Goal: Task Accomplishment & Management: Use online tool/utility

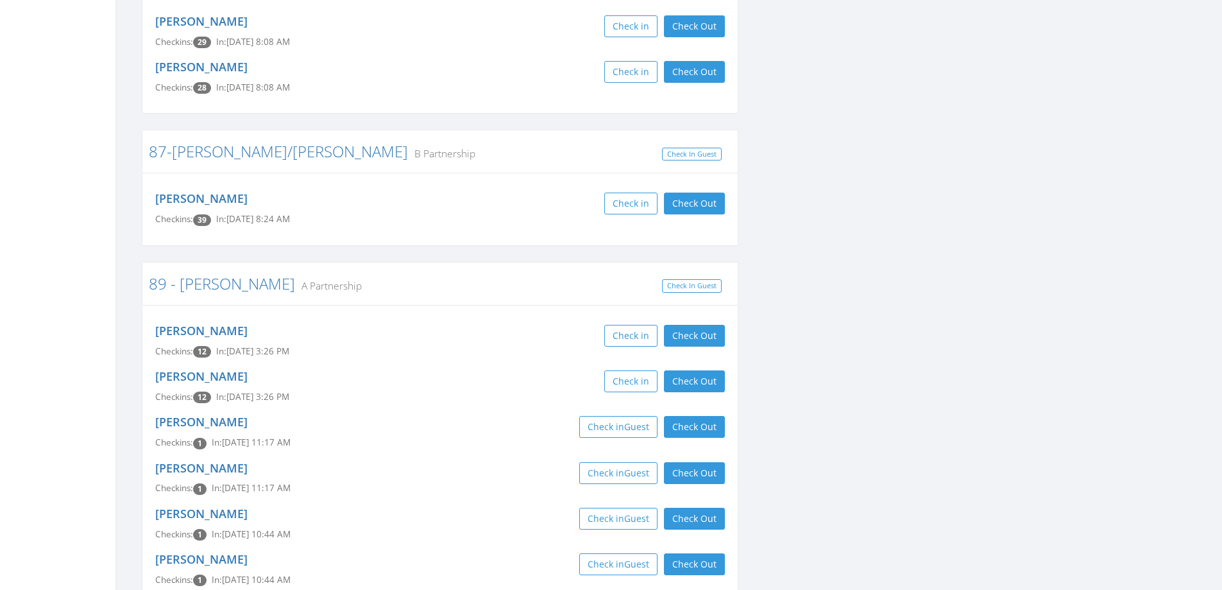
scroll to position [3520, 0]
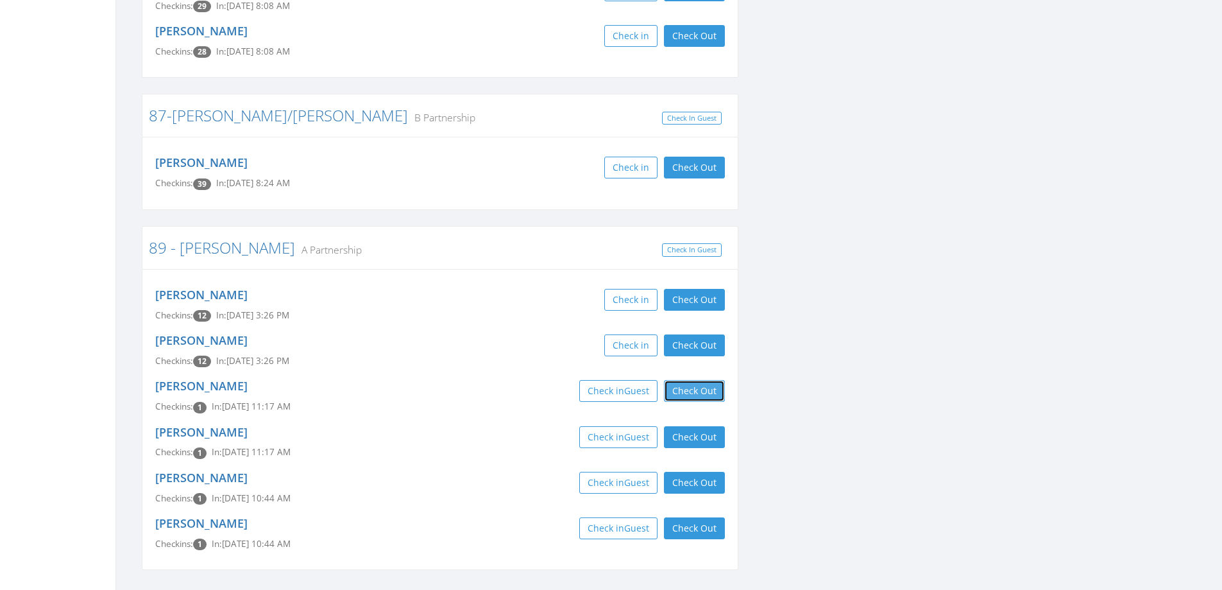
click at [710, 380] on button "Check Out" at bounding box center [694, 391] width 61 height 22
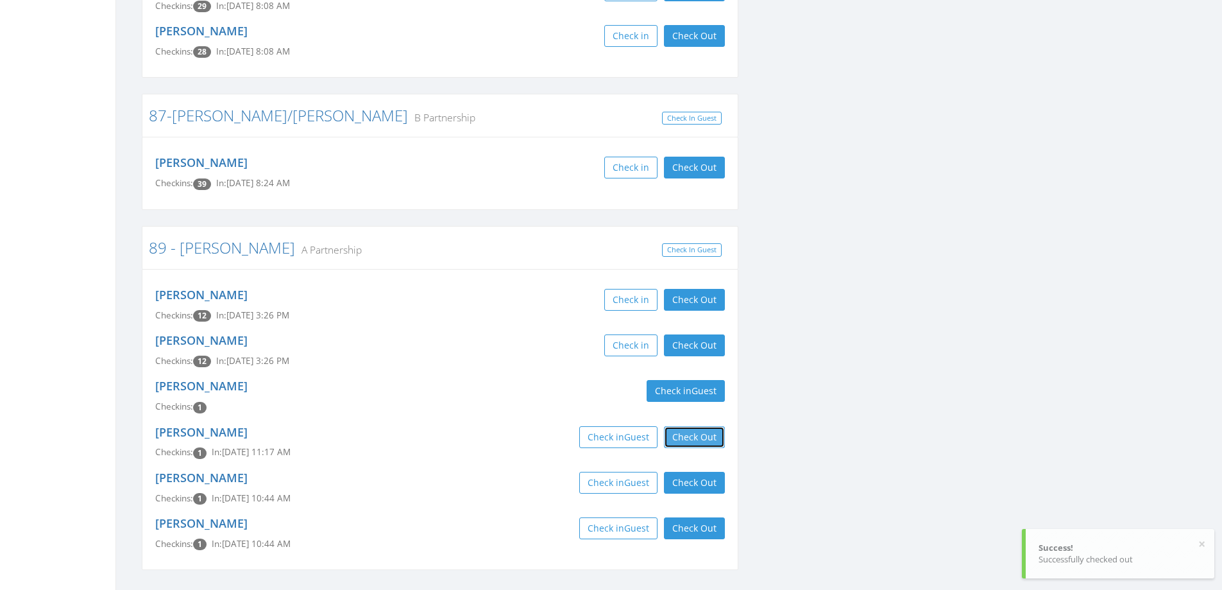
click at [704, 426] on button "Check Out" at bounding box center [694, 437] width 61 height 22
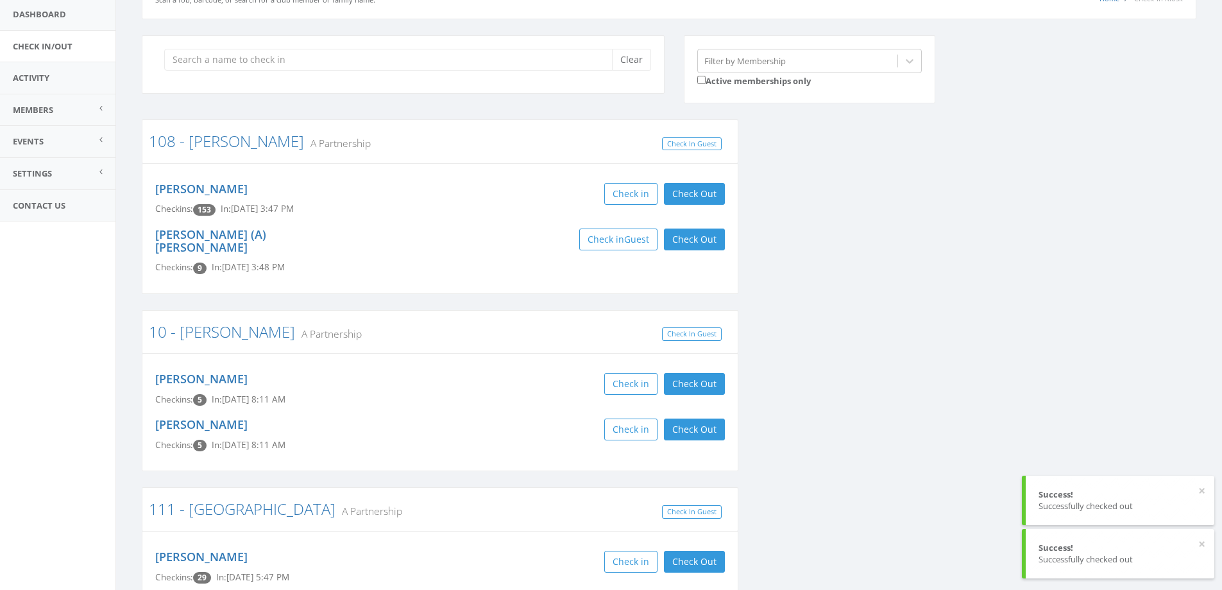
scroll to position [0, 0]
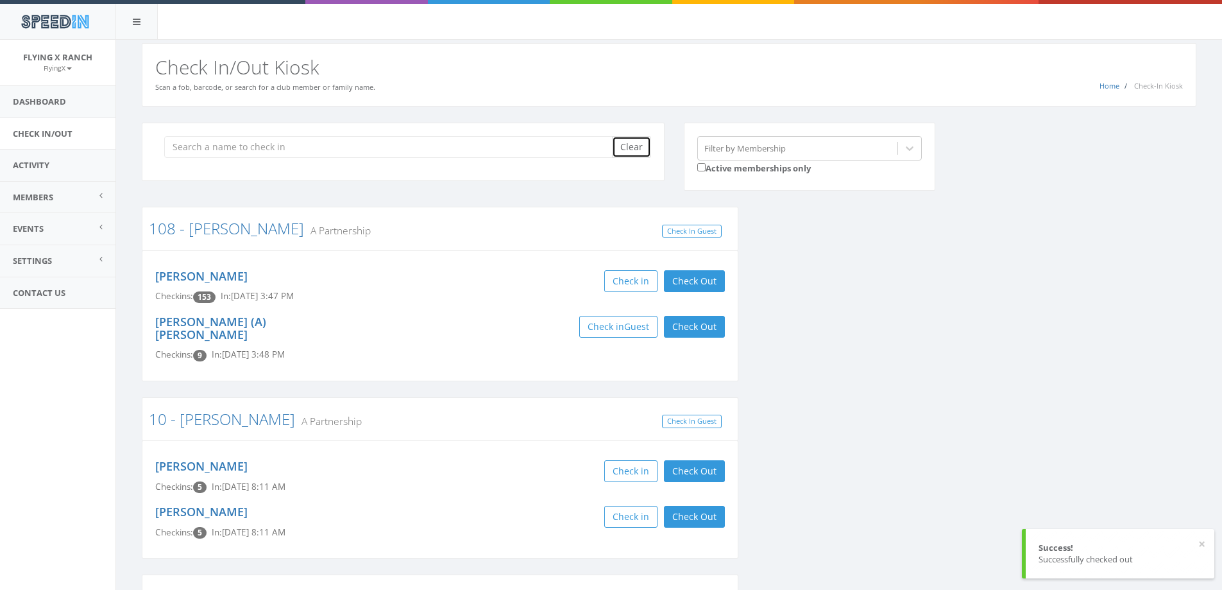
click at [620, 146] on button "Clear" at bounding box center [631, 147] width 39 height 22
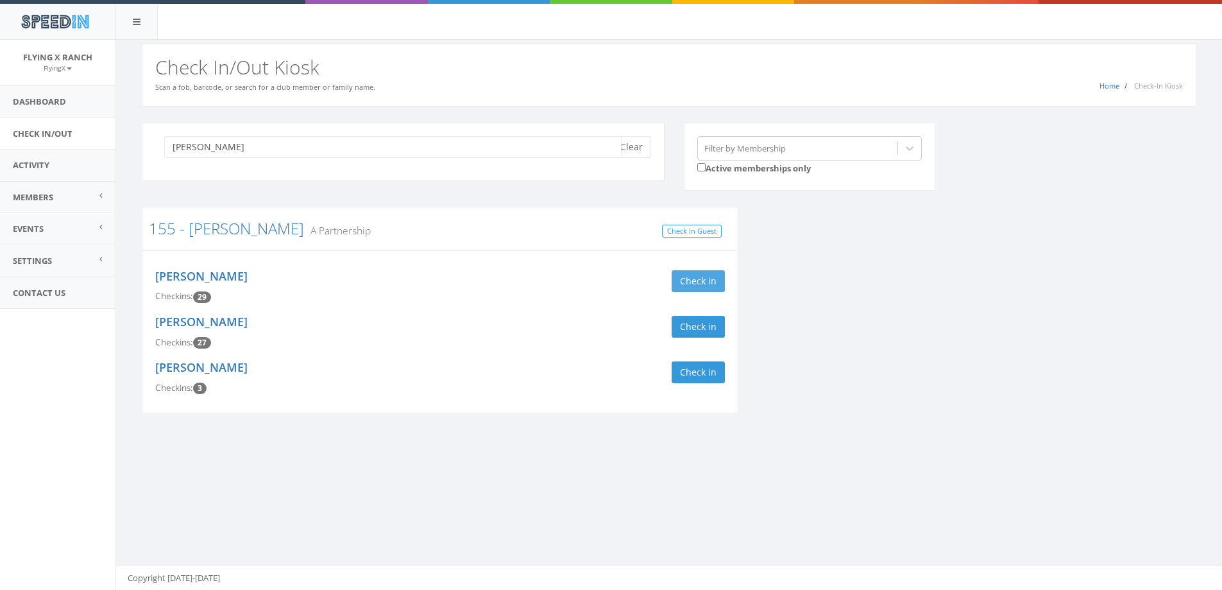
type input "cianci"
click at [689, 279] on button "Check in" at bounding box center [698, 281] width 53 height 22
click at [686, 328] on button "Check in" at bounding box center [698, 327] width 53 height 22
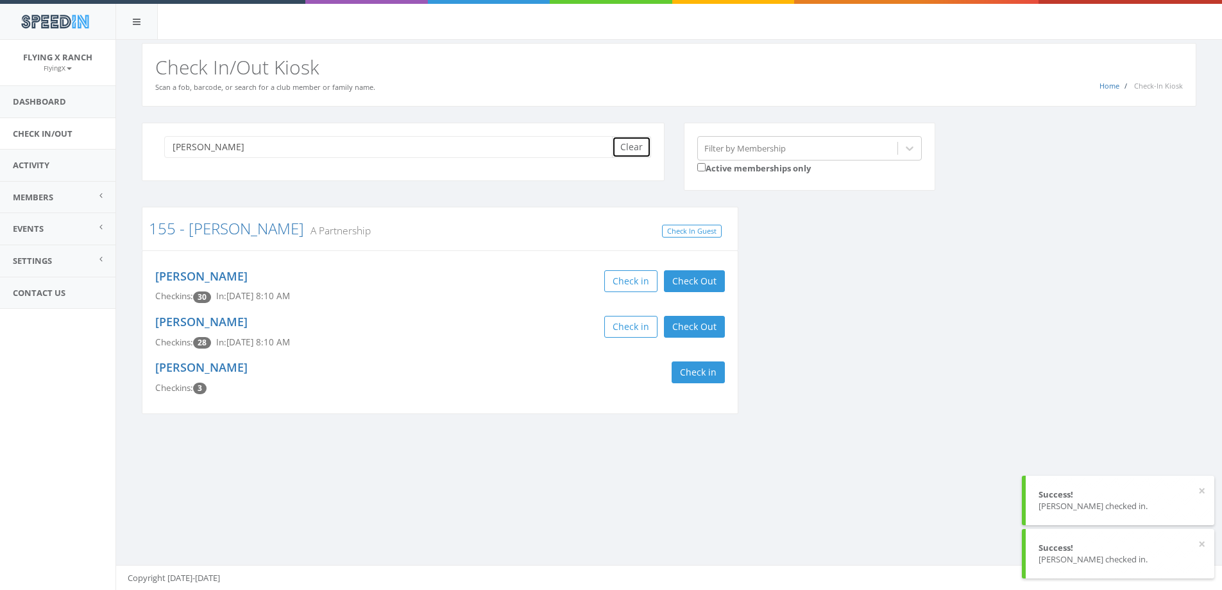
click at [632, 153] on button "Clear" at bounding box center [631, 147] width 39 height 22
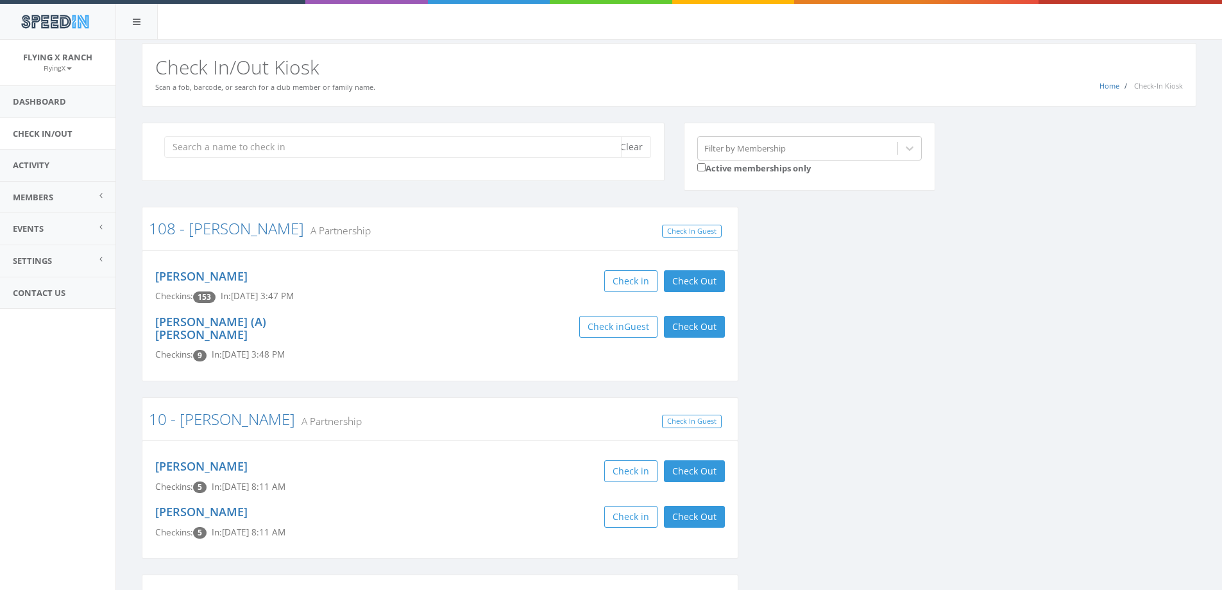
click at [217, 142] on input "search" at bounding box center [392, 147] width 457 height 22
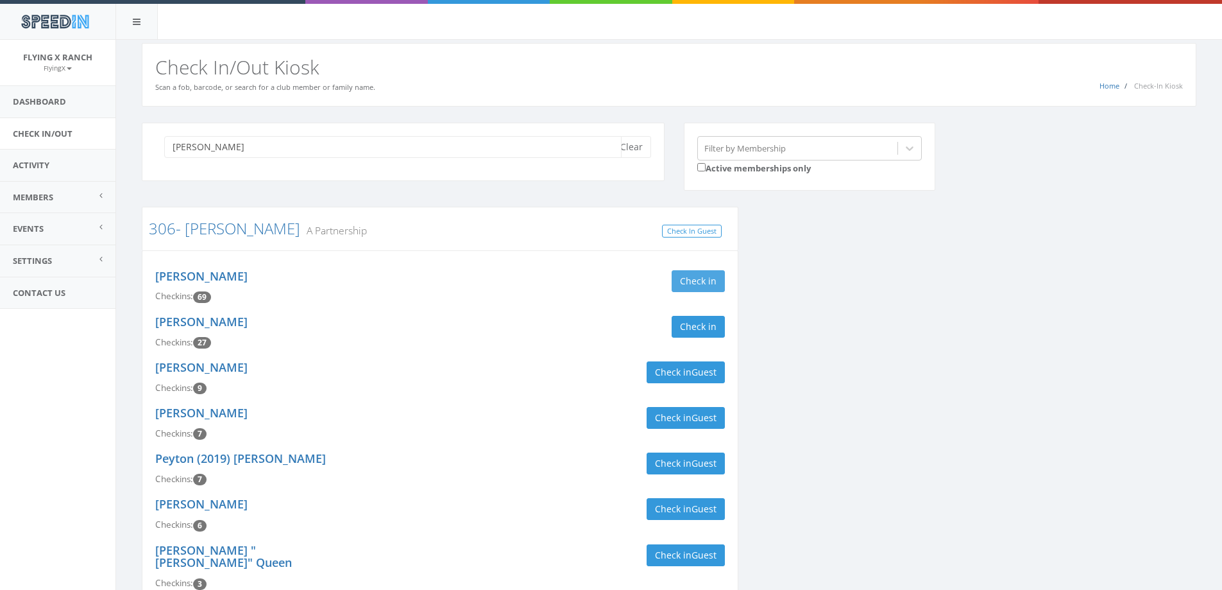
type input "Kline"
click at [694, 286] on button "Check in" at bounding box center [698, 281] width 53 height 22
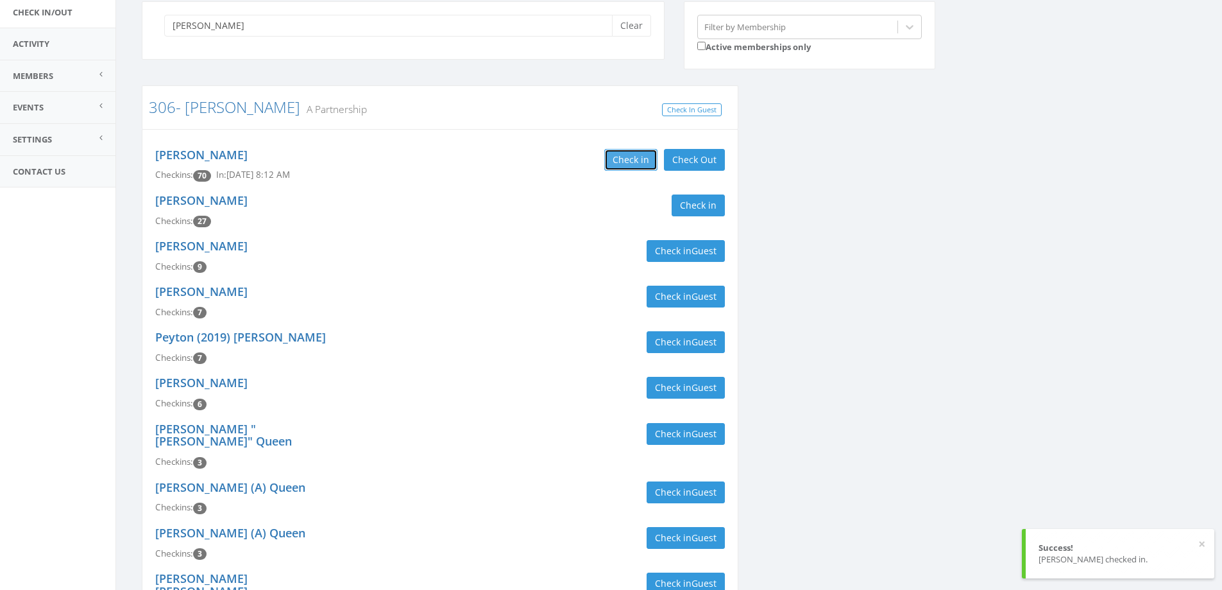
scroll to position [128, 0]
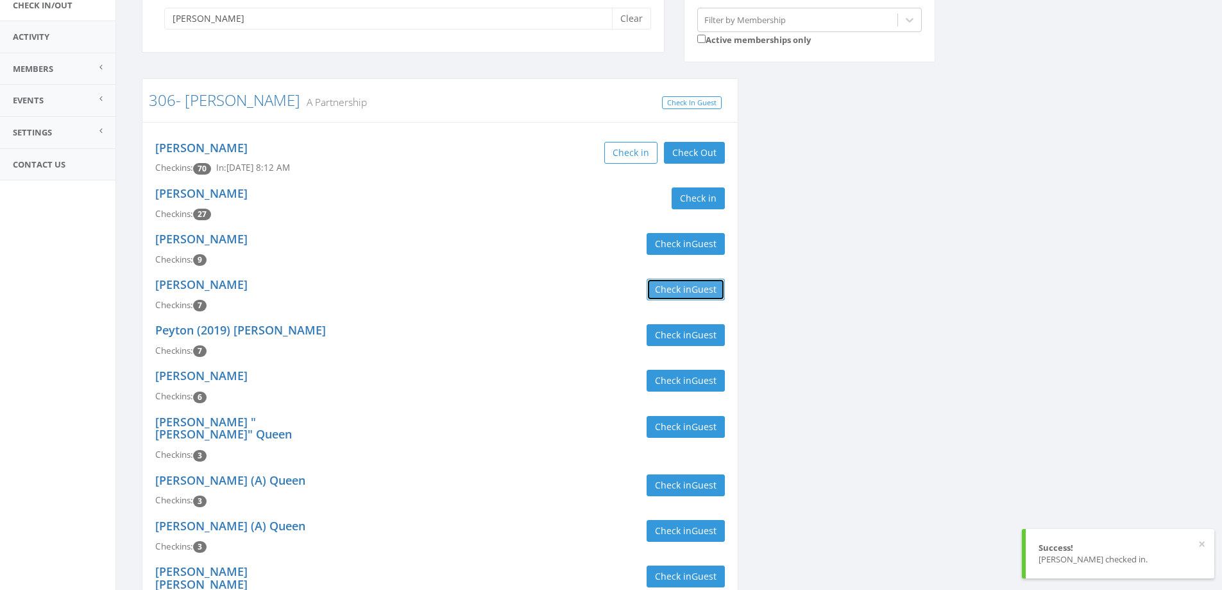
click at [704, 287] on span "Guest" at bounding box center [704, 289] width 25 height 12
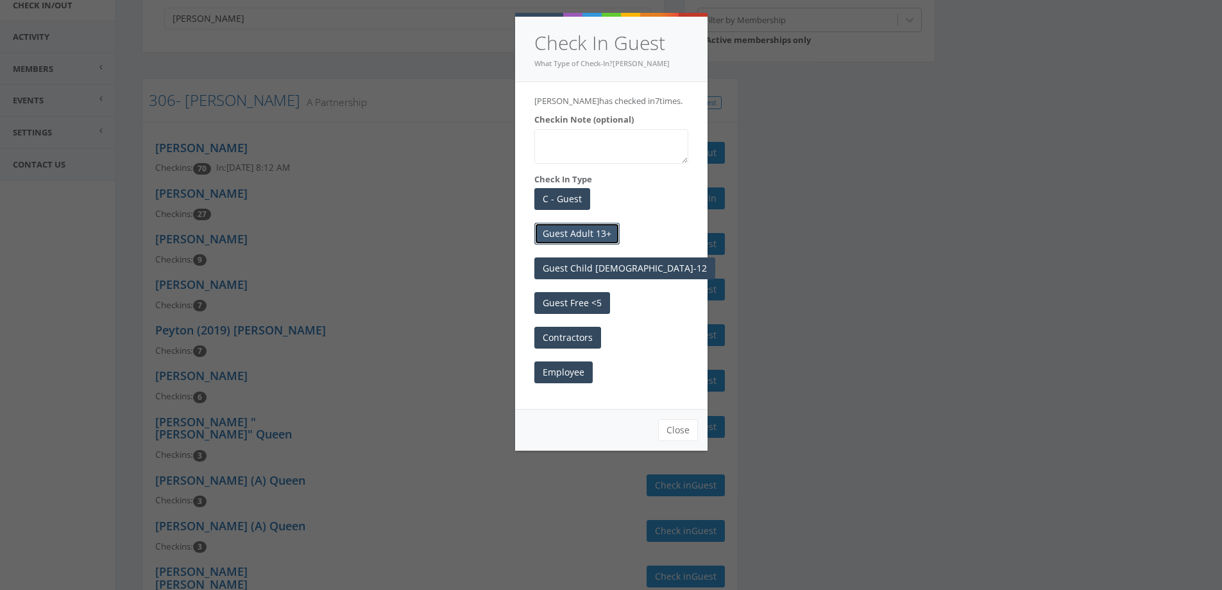
click at [570, 232] on button "Guest Adult 13+" at bounding box center [576, 234] width 85 height 22
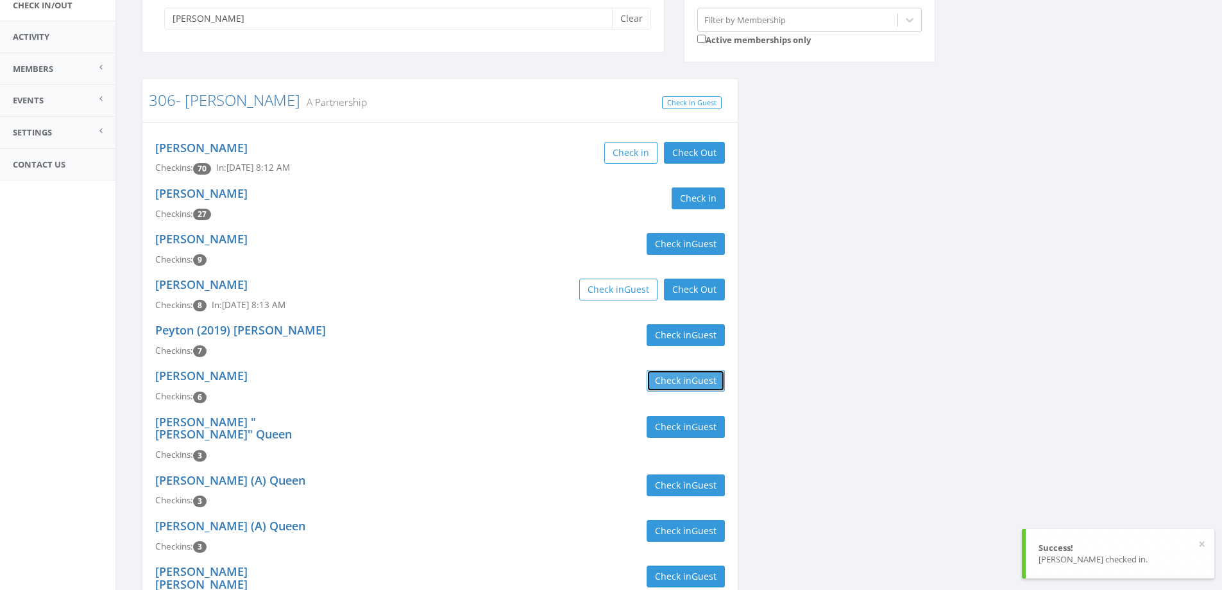
click at [672, 381] on button "Check in Guest" at bounding box center [686, 381] width 78 height 22
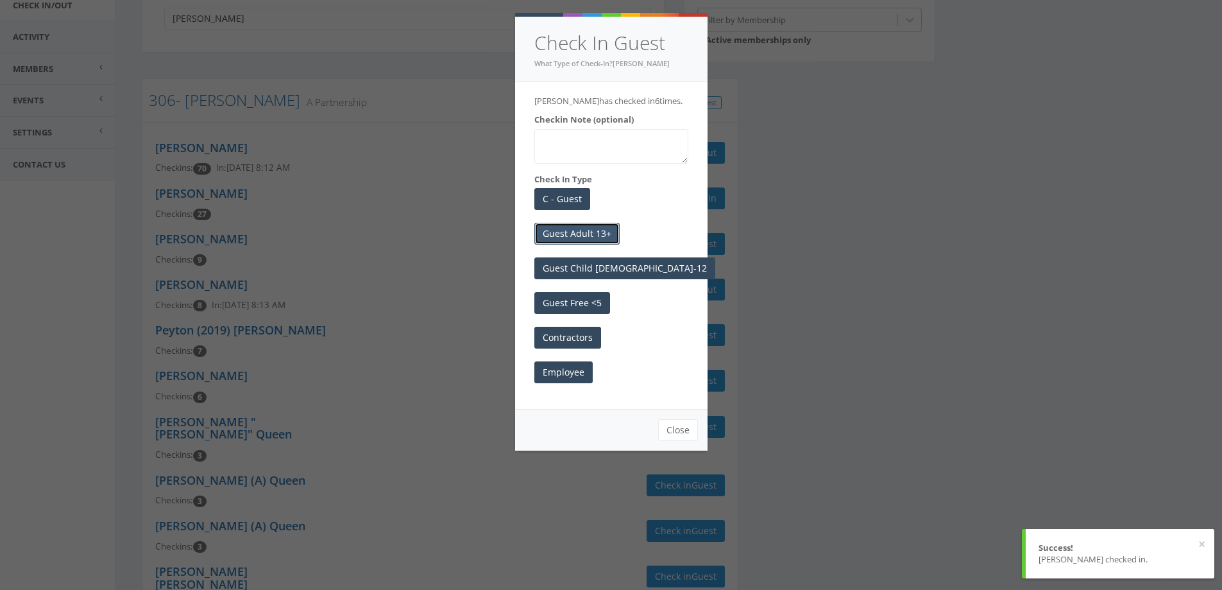
click at [598, 231] on button "Guest Adult 13+" at bounding box center [576, 234] width 85 height 22
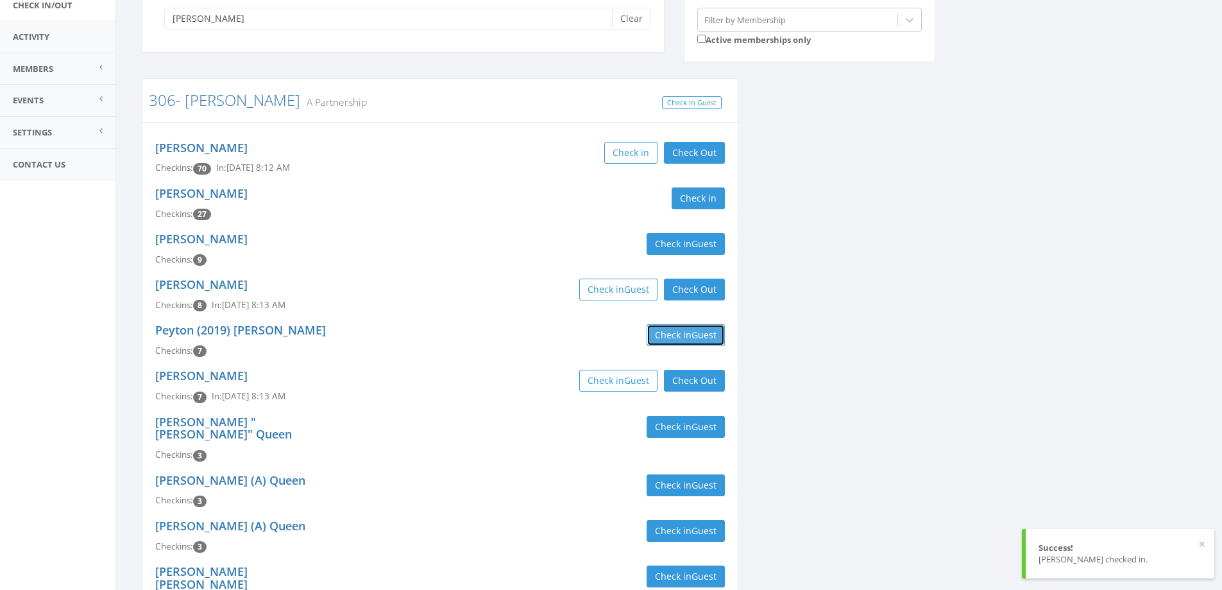
click at [661, 329] on button "Check in Guest" at bounding box center [686, 335] width 78 height 22
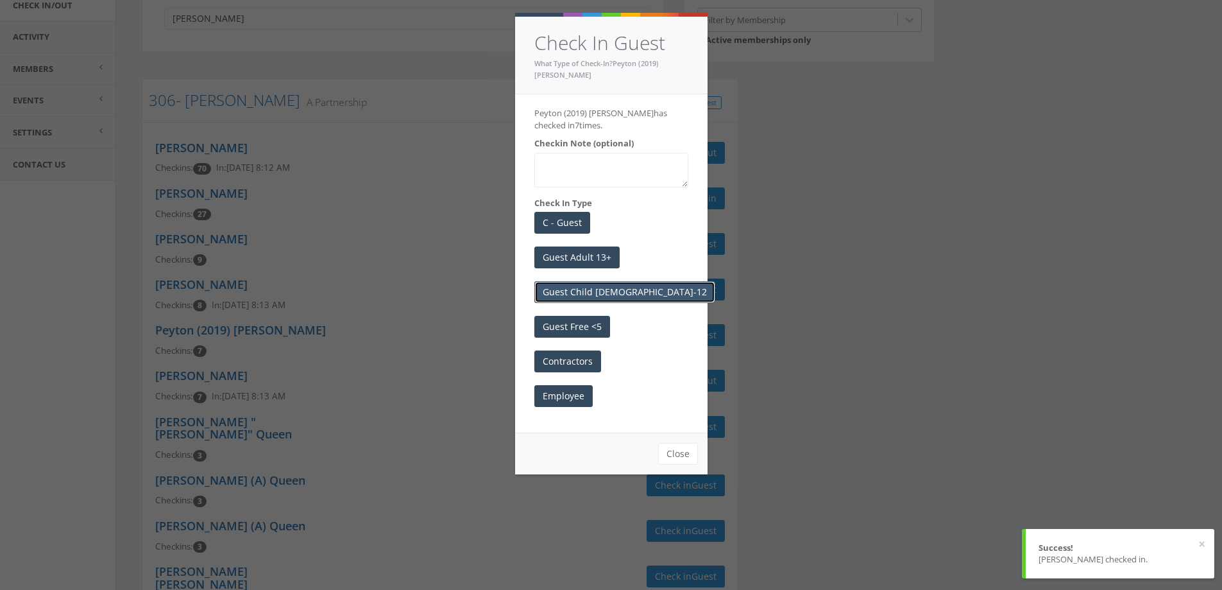
click at [601, 281] on button "Guest Child 6-12" at bounding box center [624, 292] width 181 height 22
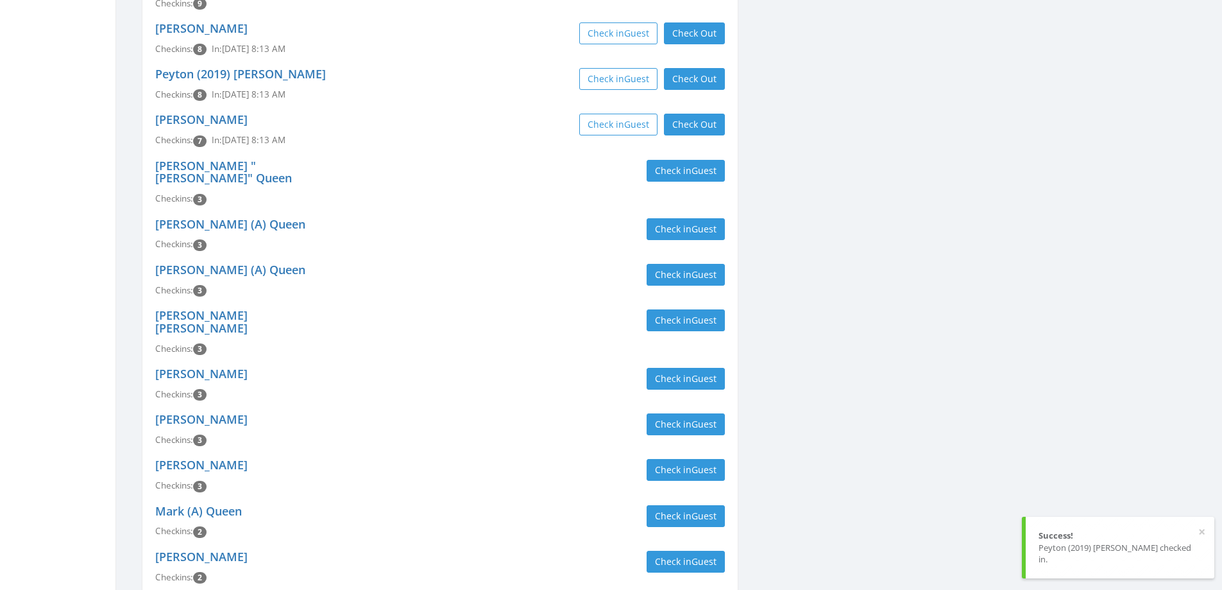
scroll to position [385, 0]
click at [660, 313] on button "Check in Guest" at bounding box center [686, 320] width 78 height 22
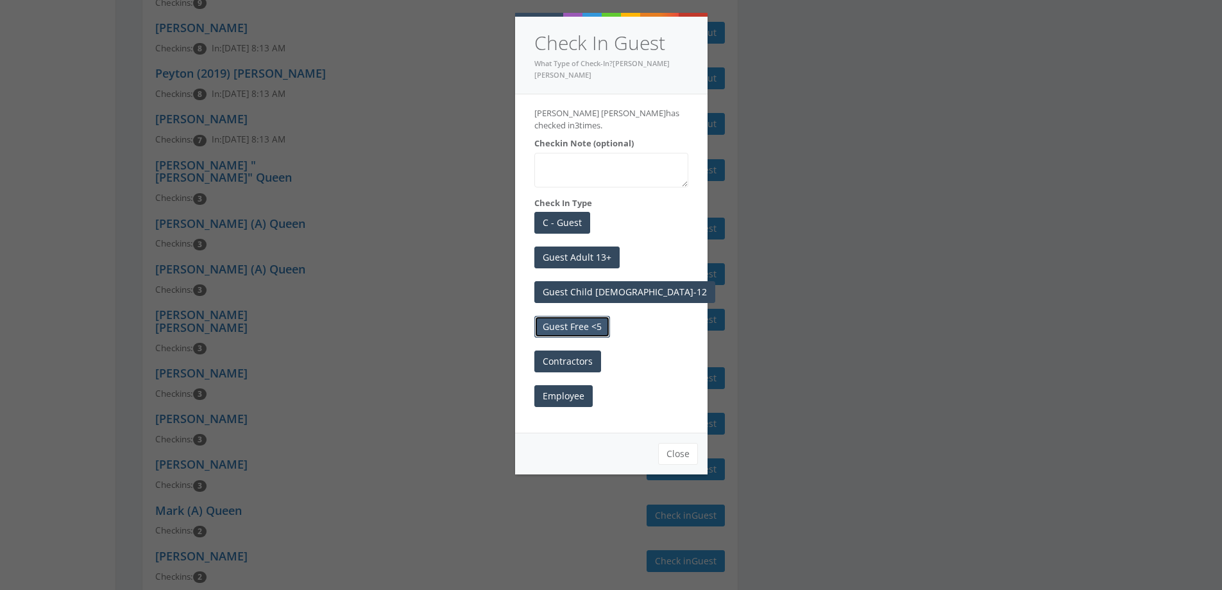
click at [573, 316] on button "Guest Free <5" at bounding box center [572, 327] width 76 height 22
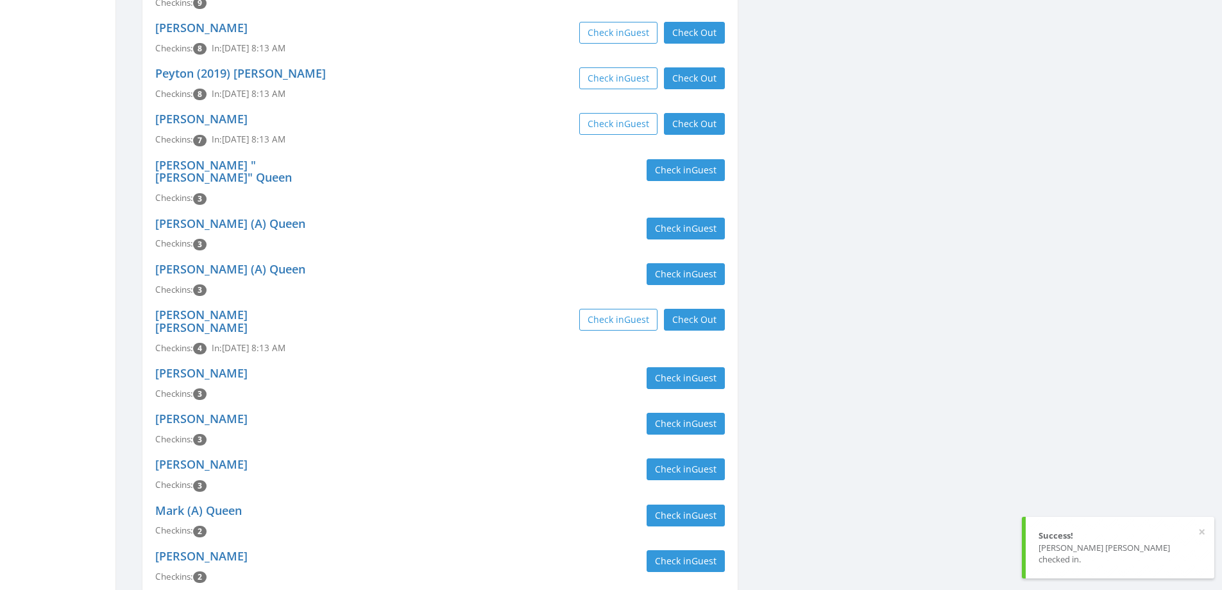
scroll to position [0, 0]
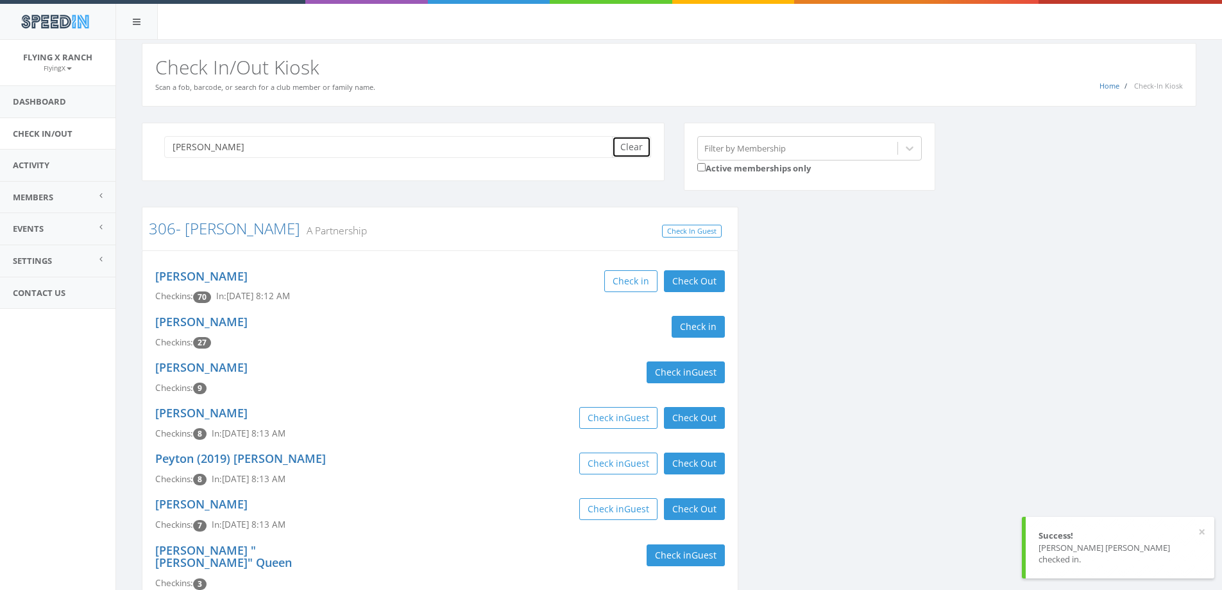
click at [620, 148] on button "Clear" at bounding box center [631, 147] width 39 height 22
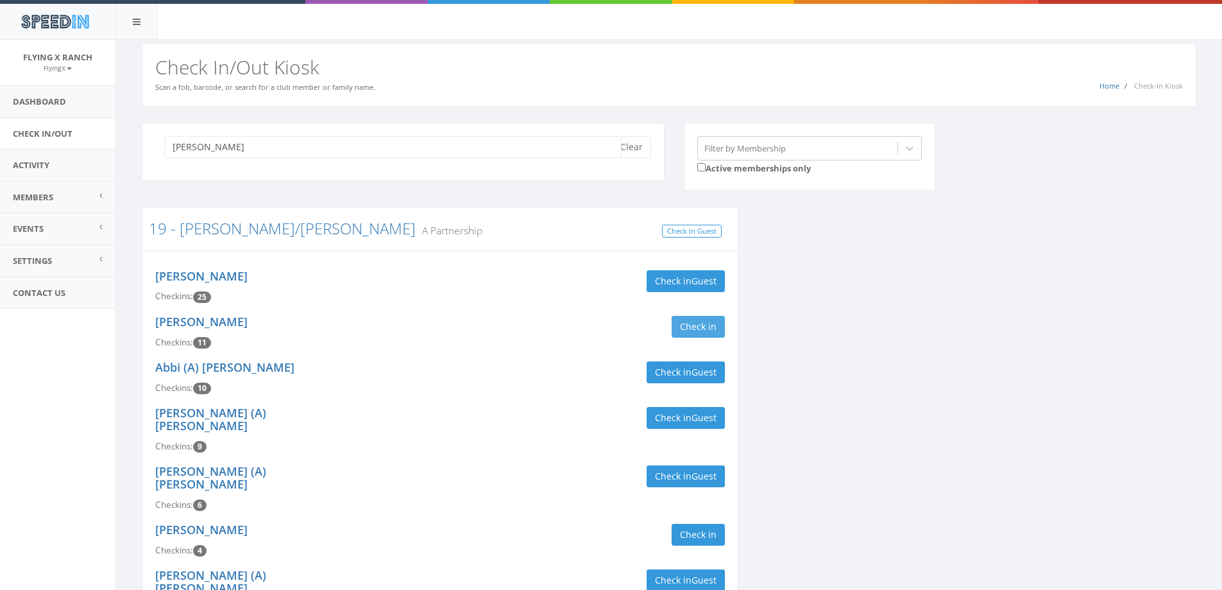
type input "barnes"
click at [688, 316] on button "Check in" at bounding box center [698, 327] width 53 height 22
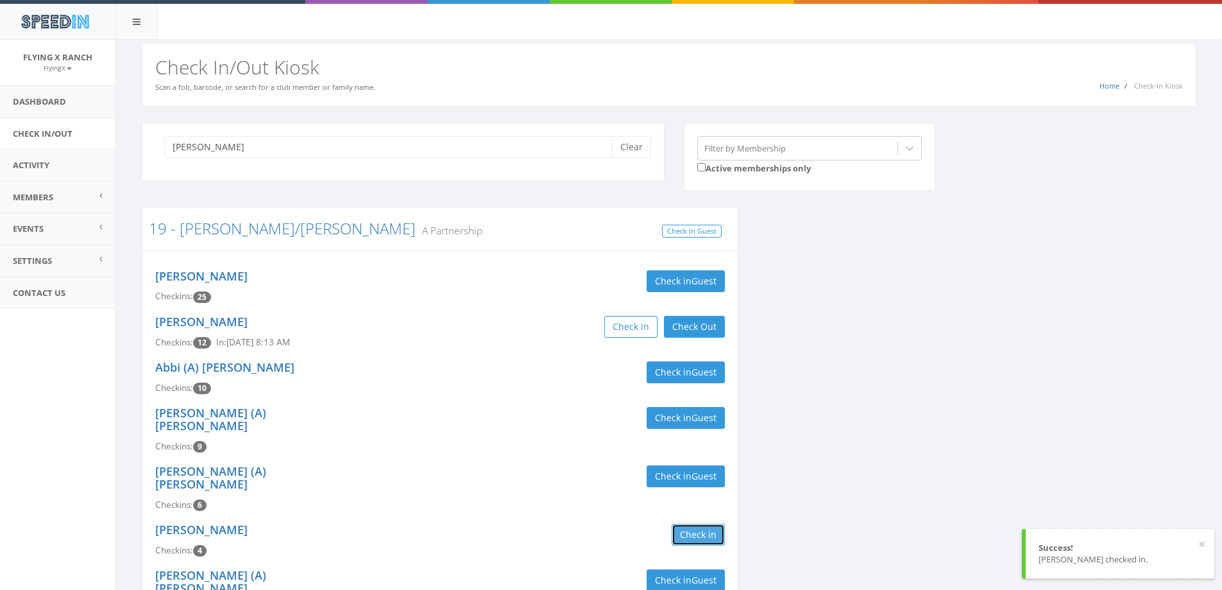
click at [712, 524] on button "Check in" at bounding box center [698, 535] width 53 height 22
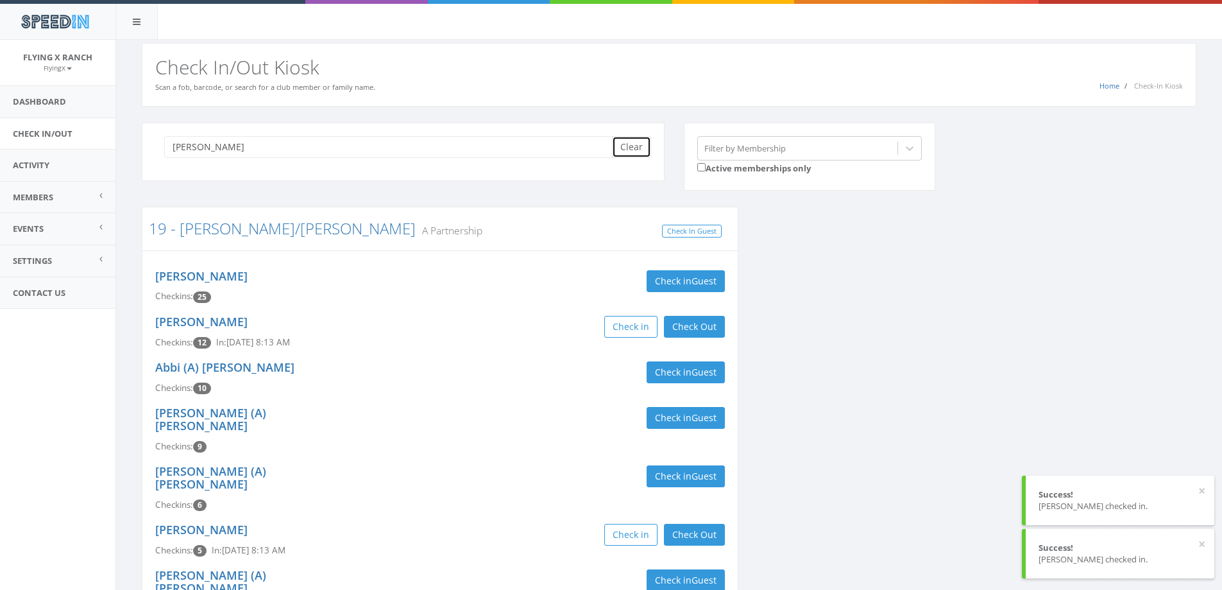
click at [640, 152] on button "Clear" at bounding box center [631, 147] width 39 height 22
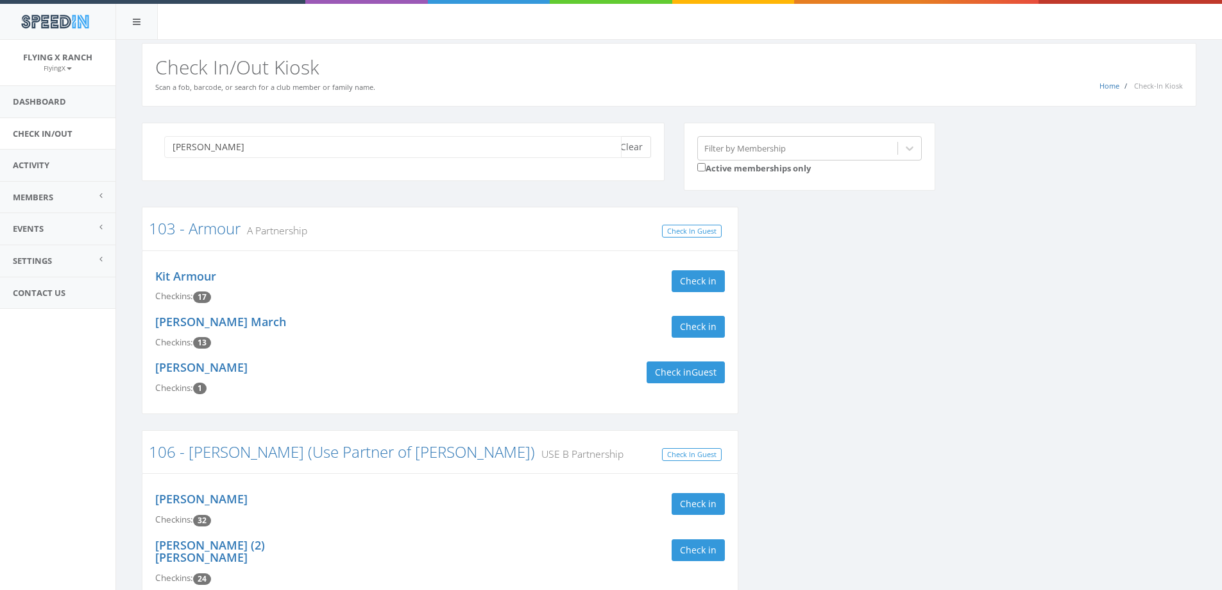
type input "mazzu"
click at [638, 151] on button "Clear" at bounding box center [631, 147] width 39 height 22
type input "mazzurco"
click at [712, 278] on button "Check in" at bounding box center [698, 281] width 53 height 22
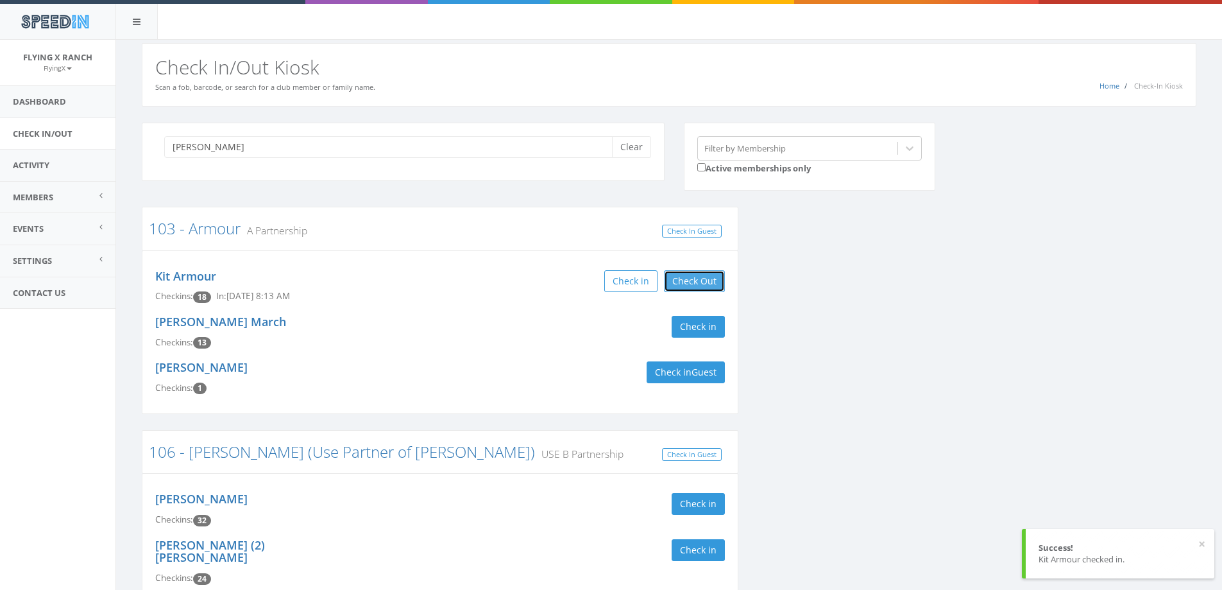
click at [712, 278] on button "Check Out" at bounding box center [694, 281] width 61 height 22
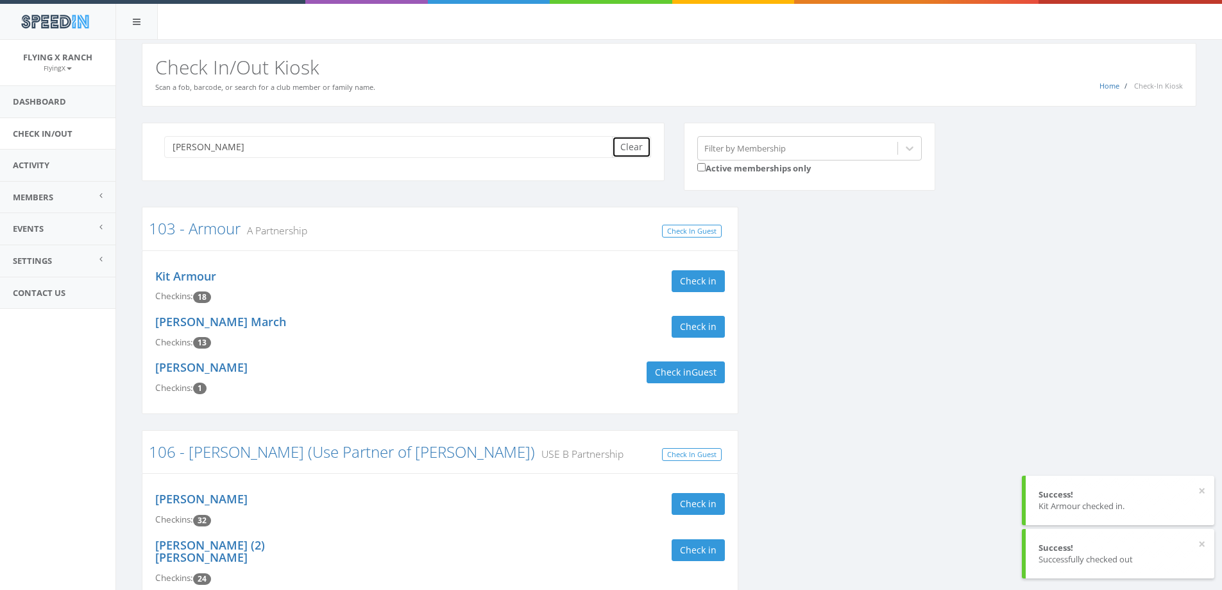
click at [644, 153] on button "Clear" at bounding box center [631, 147] width 39 height 22
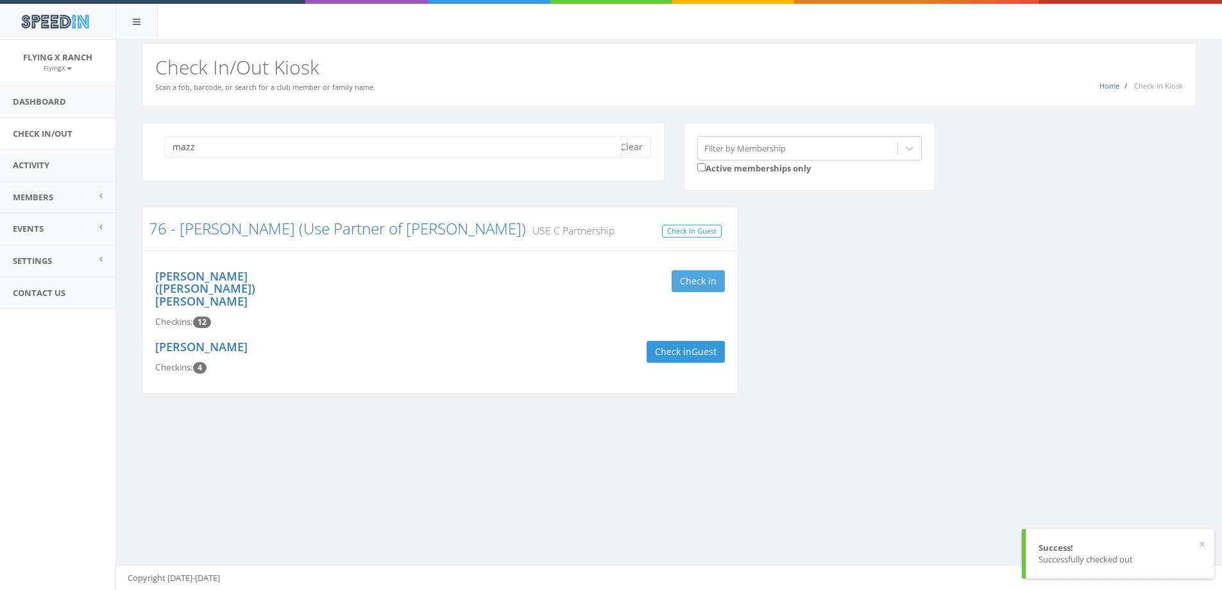
type input "mazz"
click at [700, 287] on button "Check in" at bounding box center [698, 281] width 53 height 22
click at [661, 341] on button "Check in Guest" at bounding box center [686, 352] width 78 height 22
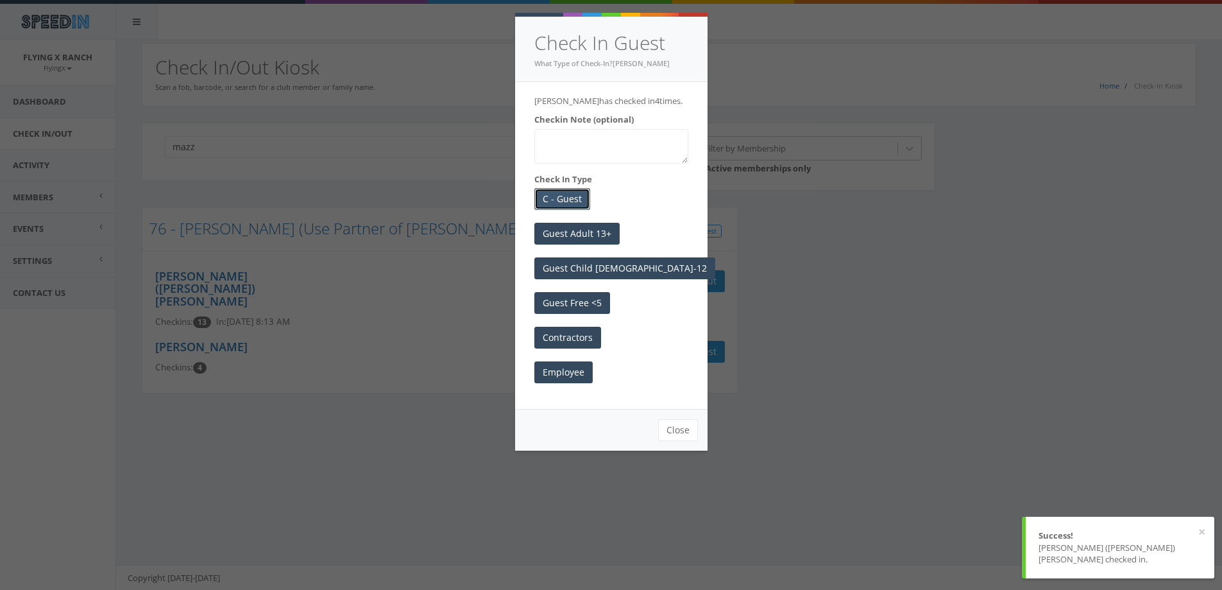
click at [568, 200] on button "C - Guest" at bounding box center [562, 199] width 56 height 22
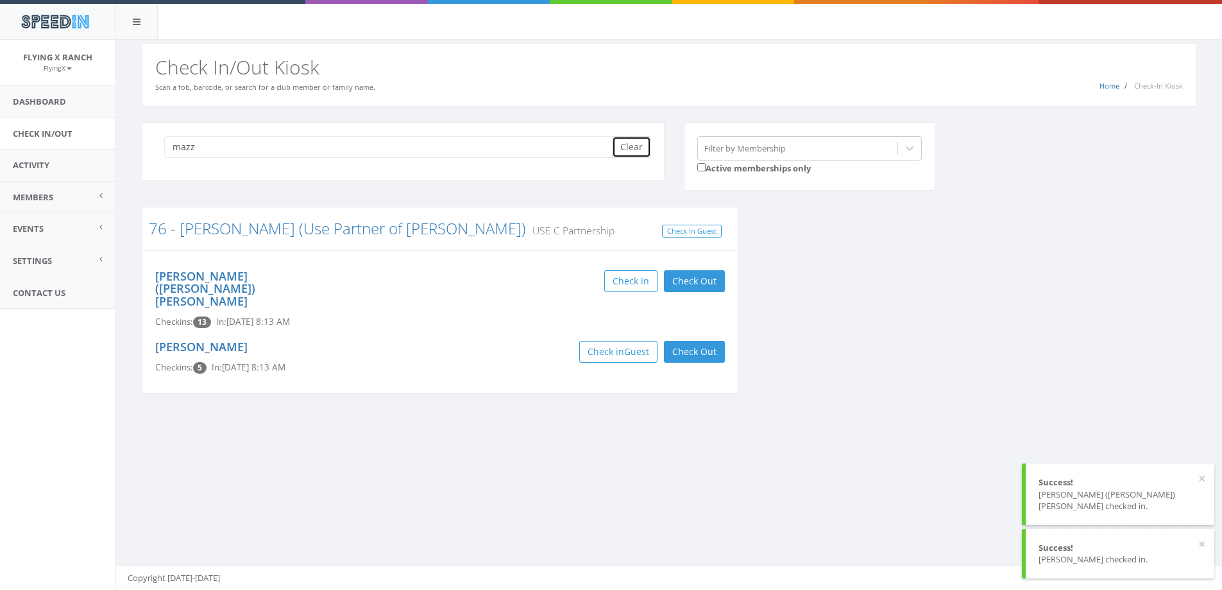
click at [633, 149] on button "Clear" at bounding box center [631, 147] width 39 height 22
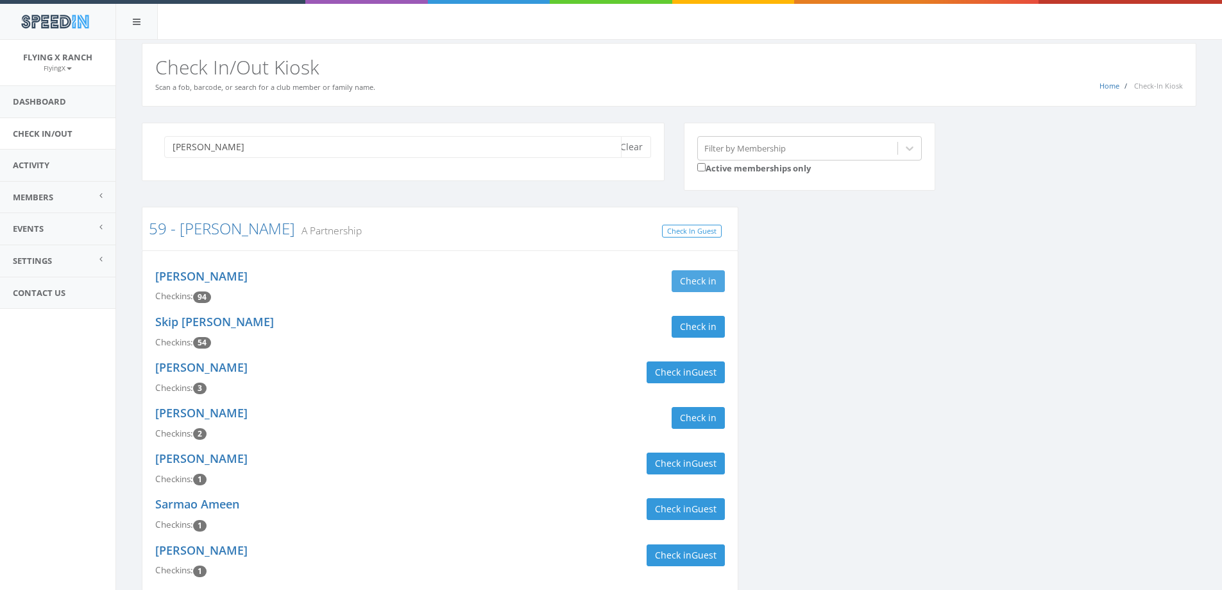
type input "jansma"
click at [689, 271] on button "Check in" at bounding box center [698, 281] width 53 height 22
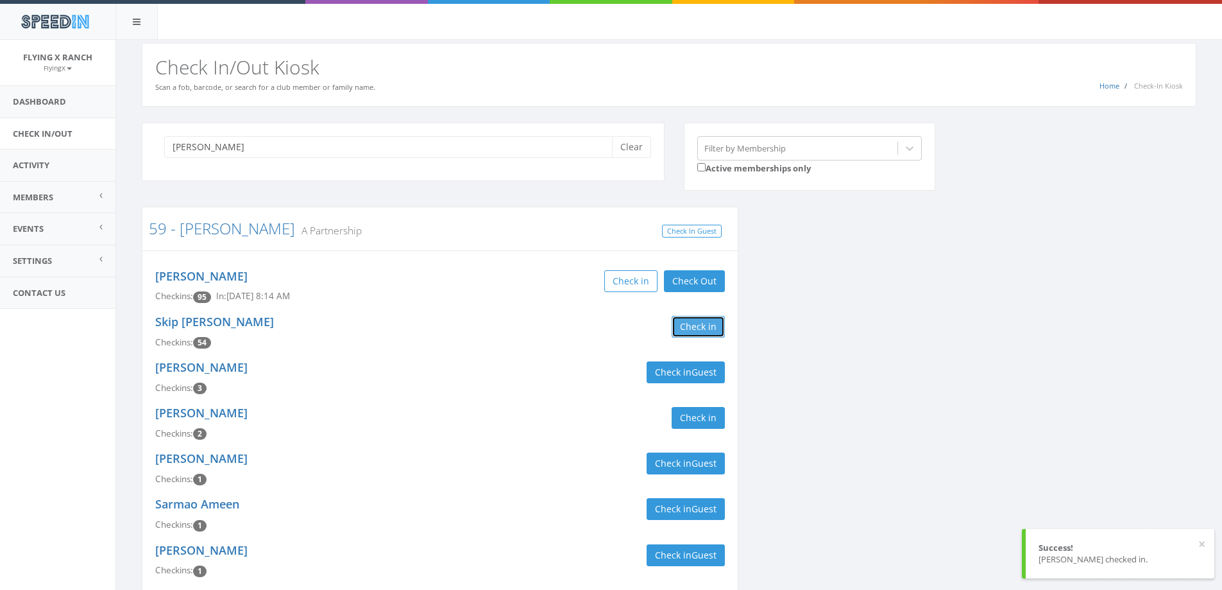
click at [692, 328] on button "Check in" at bounding box center [698, 327] width 53 height 22
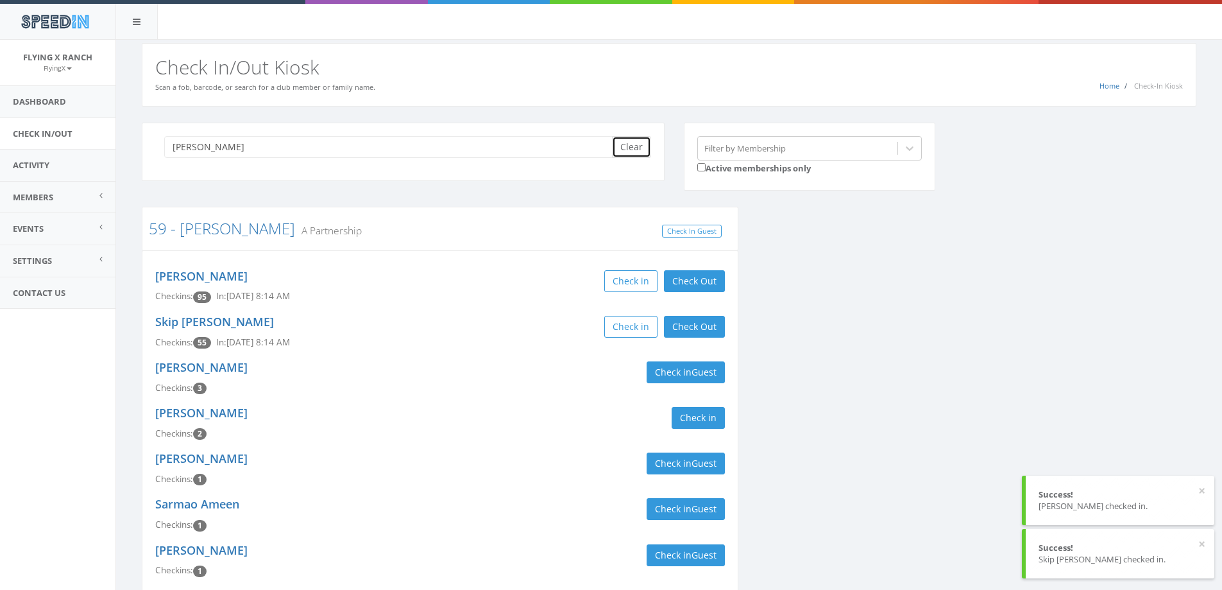
click at [635, 146] on button "Clear" at bounding box center [631, 147] width 39 height 22
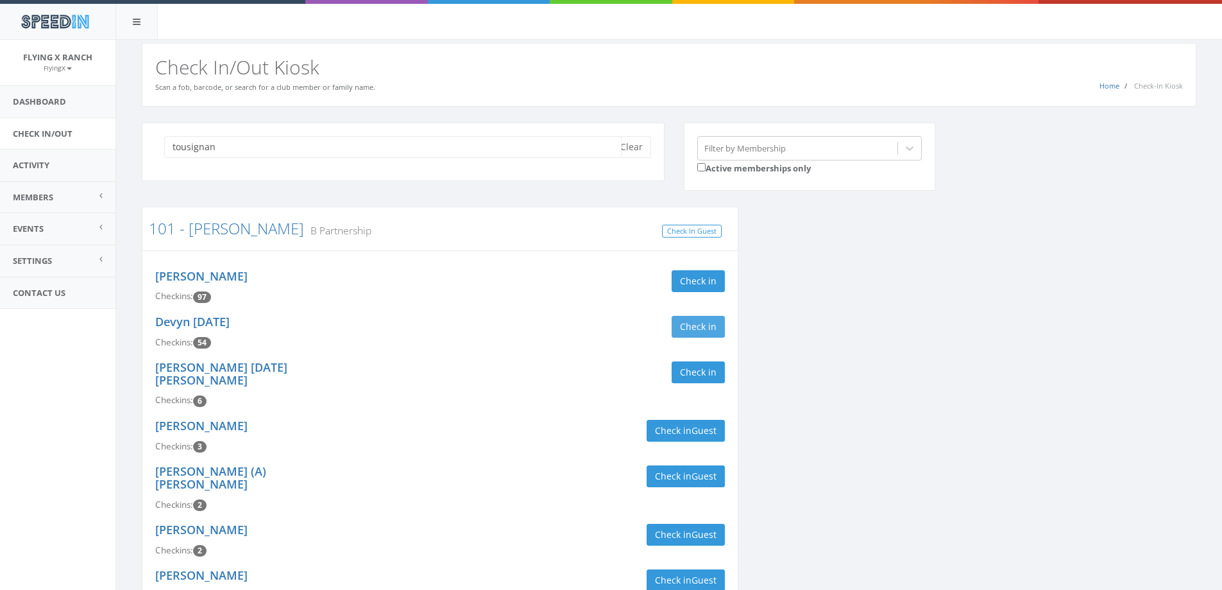
type input "tousignan"
click at [678, 321] on button "Check in" at bounding box center [698, 327] width 53 height 22
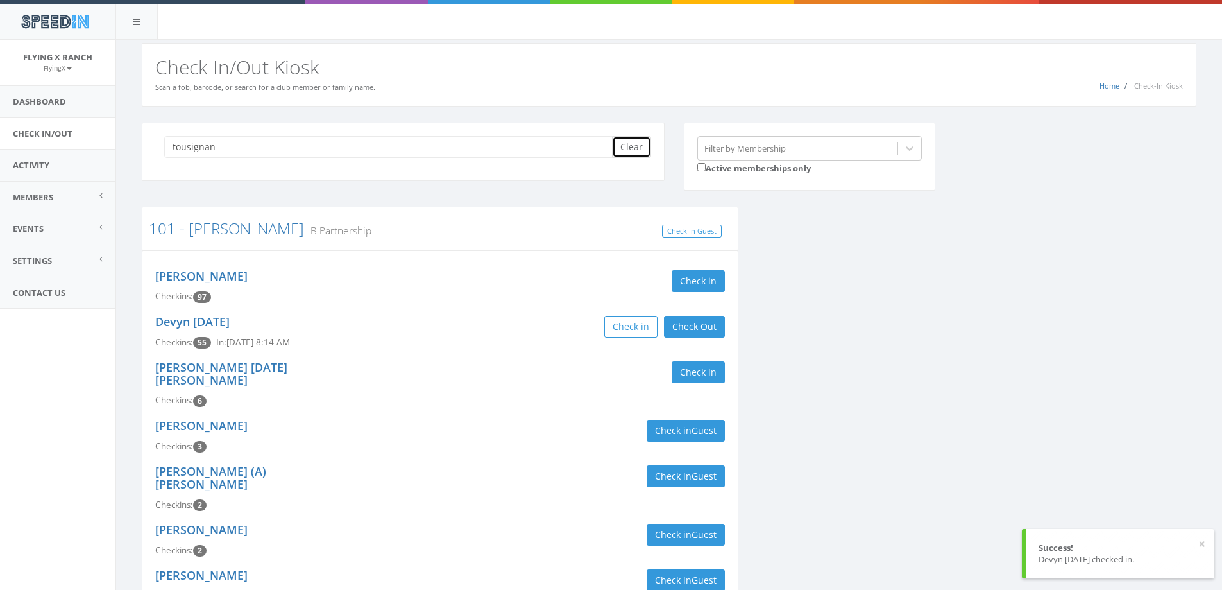
click at [638, 149] on button "Clear" at bounding box center [631, 147] width 39 height 22
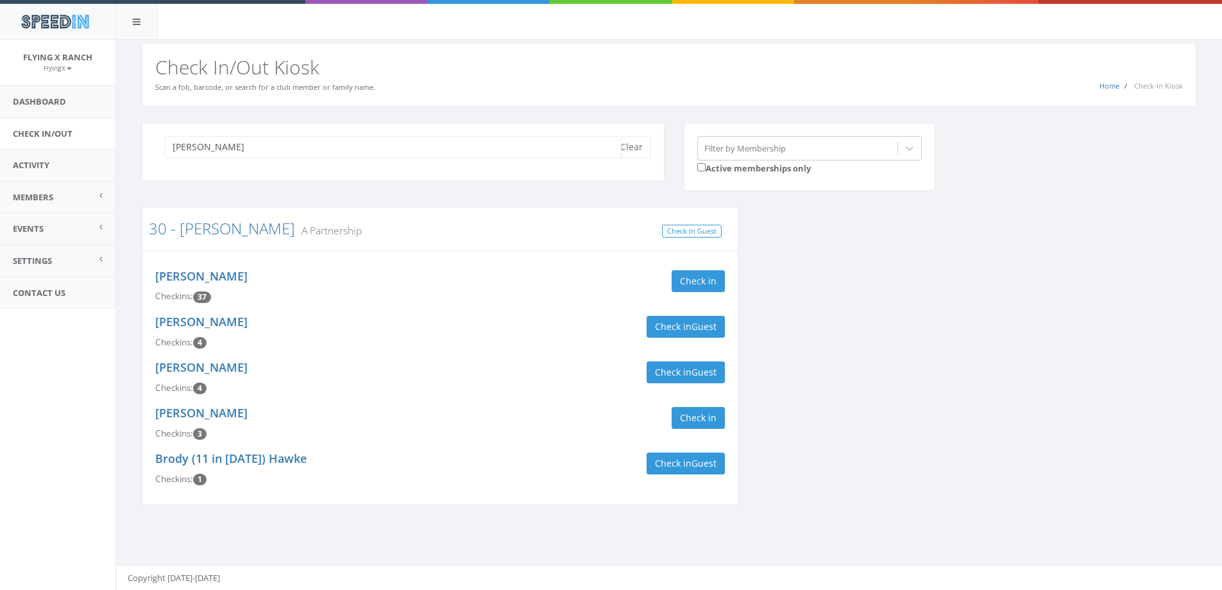
type input "peterson"
click at [671, 283] on div "Check in" at bounding box center [587, 281] width 275 height 22
click at [708, 280] on button "Check in" at bounding box center [698, 281] width 53 height 22
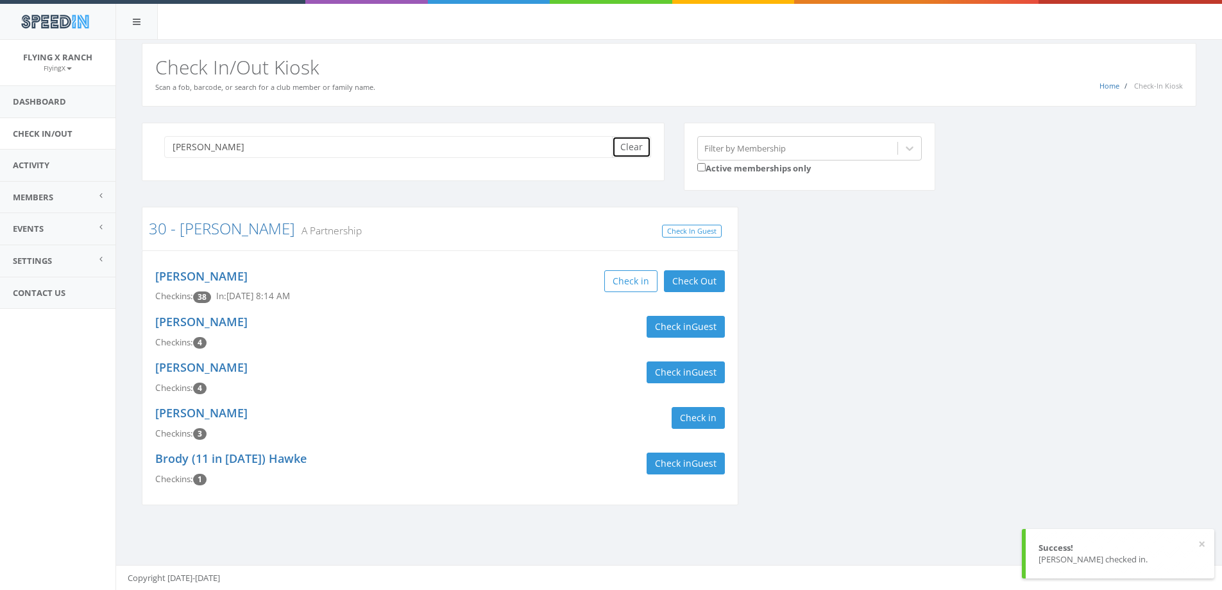
click at [618, 153] on button "Clear" at bounding box center [631, 147] width 39 height 22
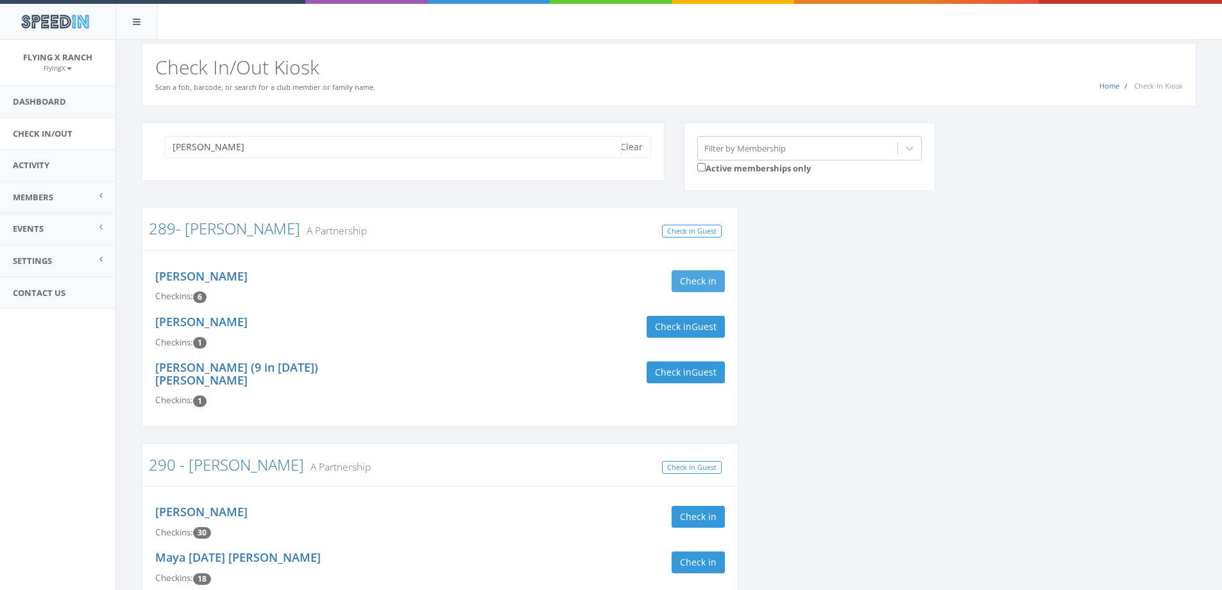
type input "larson"
click at [679, 287] on button "Check in" at bounding box center [698, 281] width 53 height 22
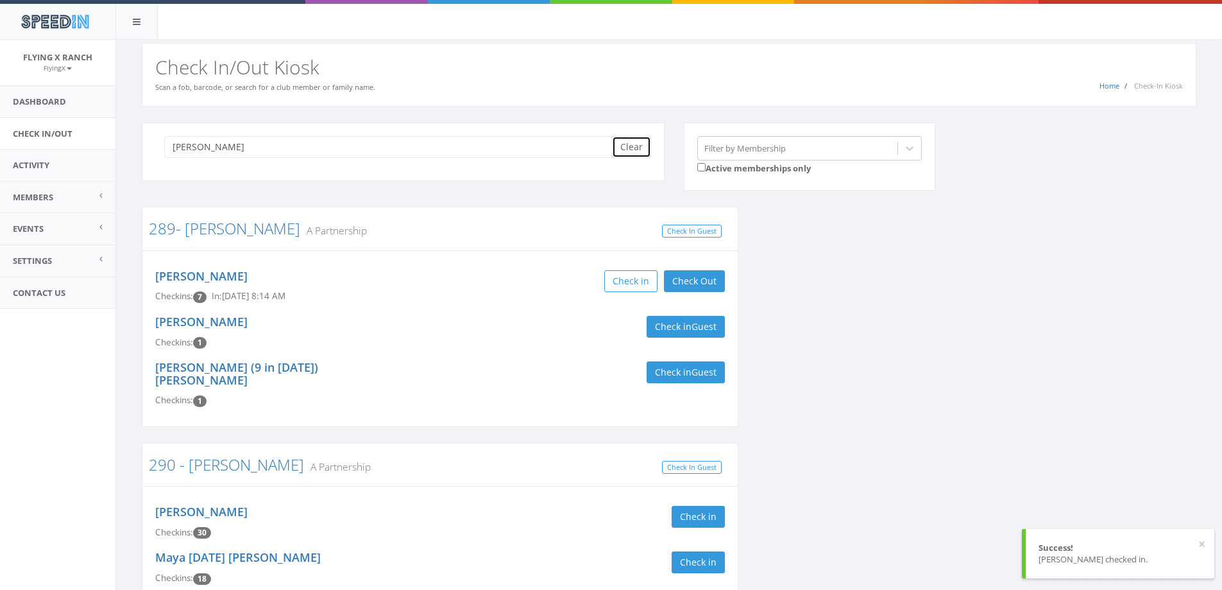
click at [622, 148] on button "Clear" at bounding box center [631, 147] width 39 height 22
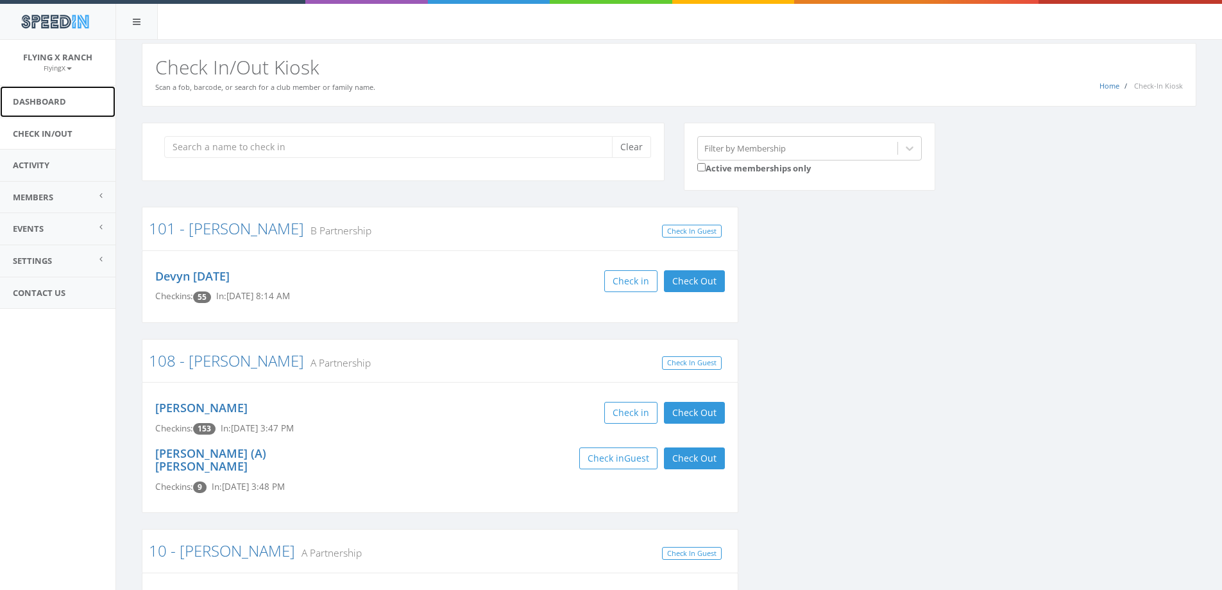
click at [23, 100] on link "Dashboard" at bounding box center [57, 101] width 115 height 31
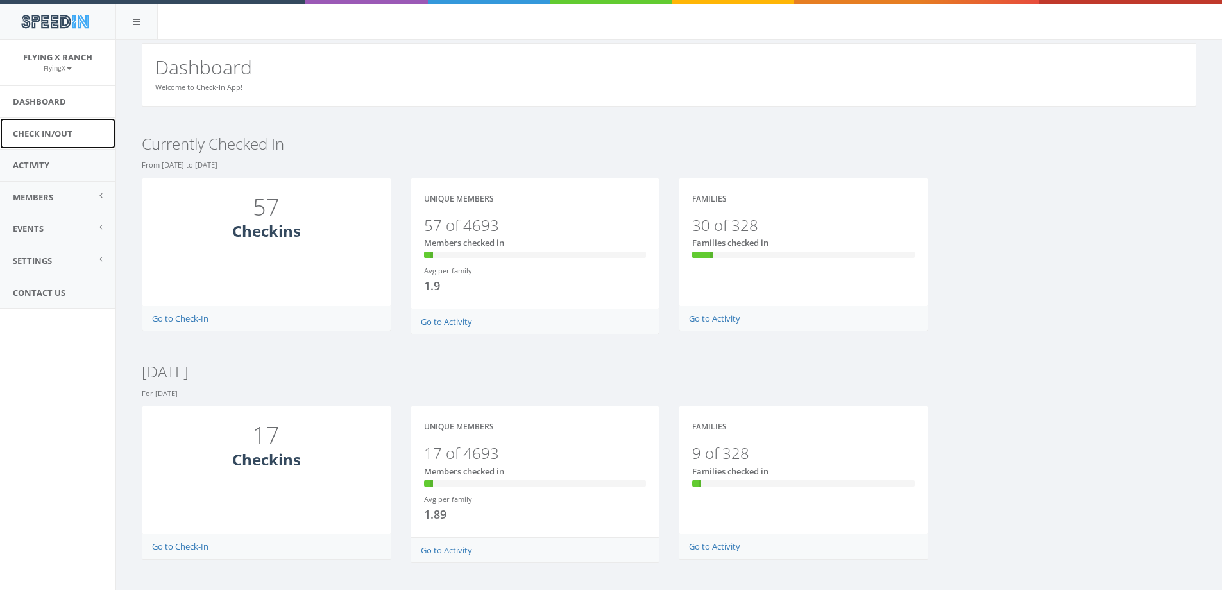
click at [43, 133] on link "Check In/Out" at bounding box center [57, 133] width 115 height 31
